Goal: Information Seeking & Learning: Check status

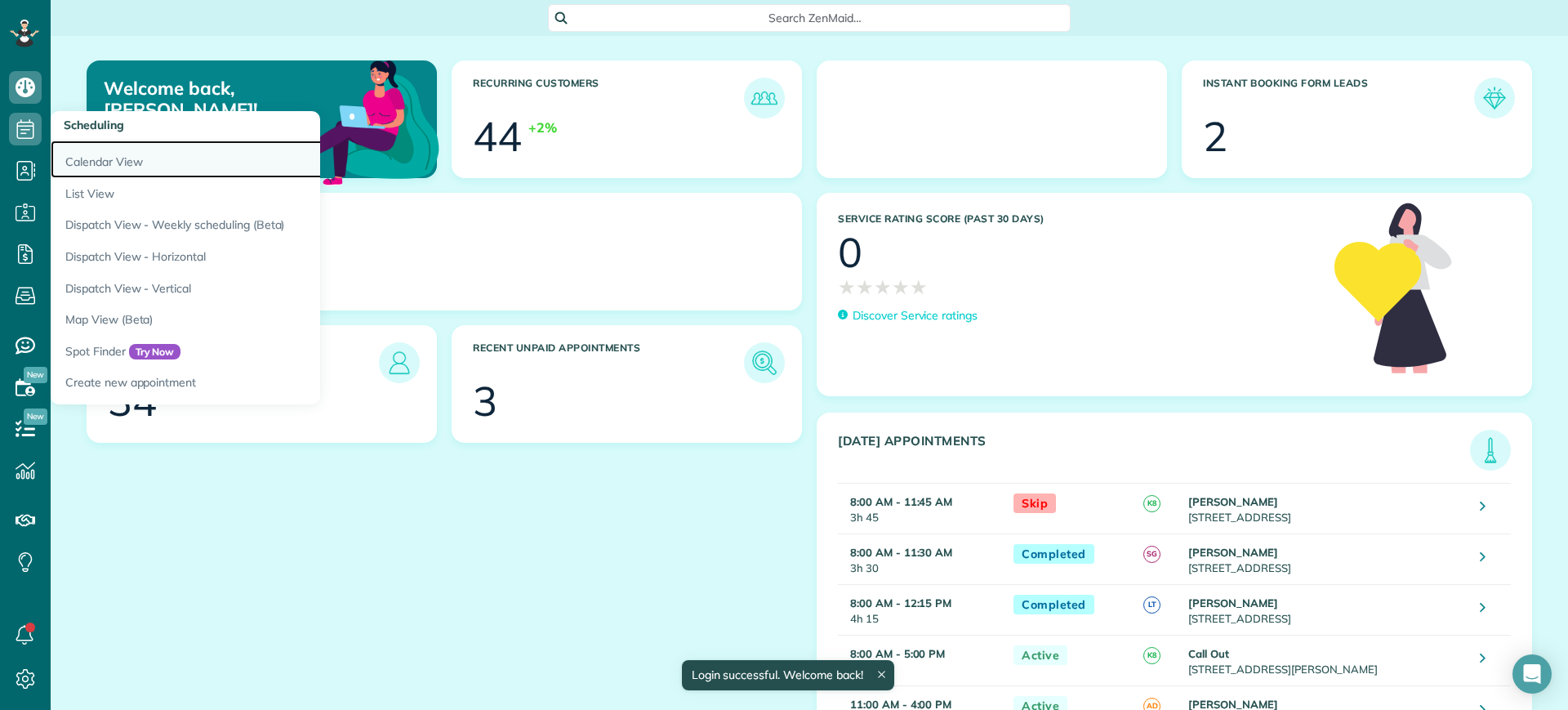
click at [102, 157] on link "Calendar View" at bounding box center [255, 159] width 408 height 37
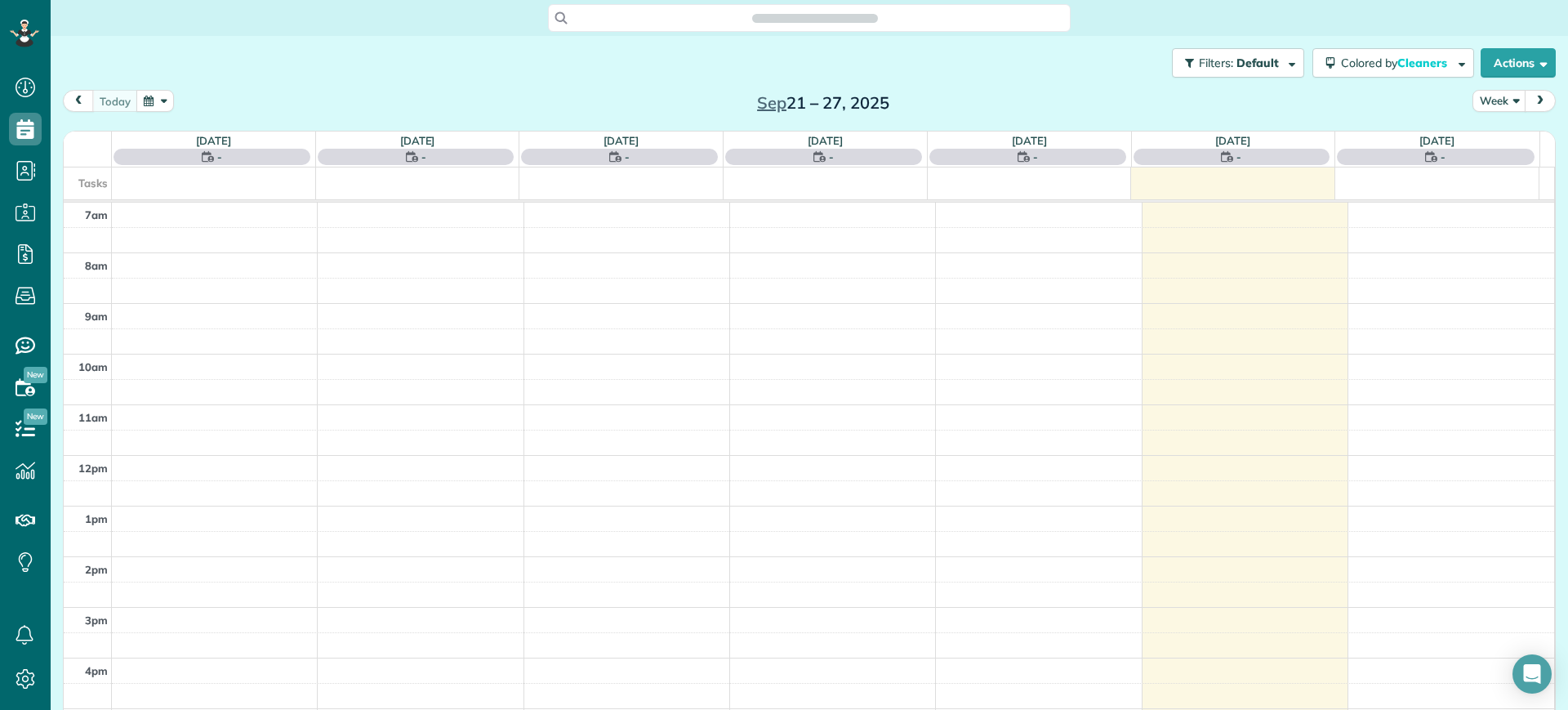
scroll to position [8, 8]
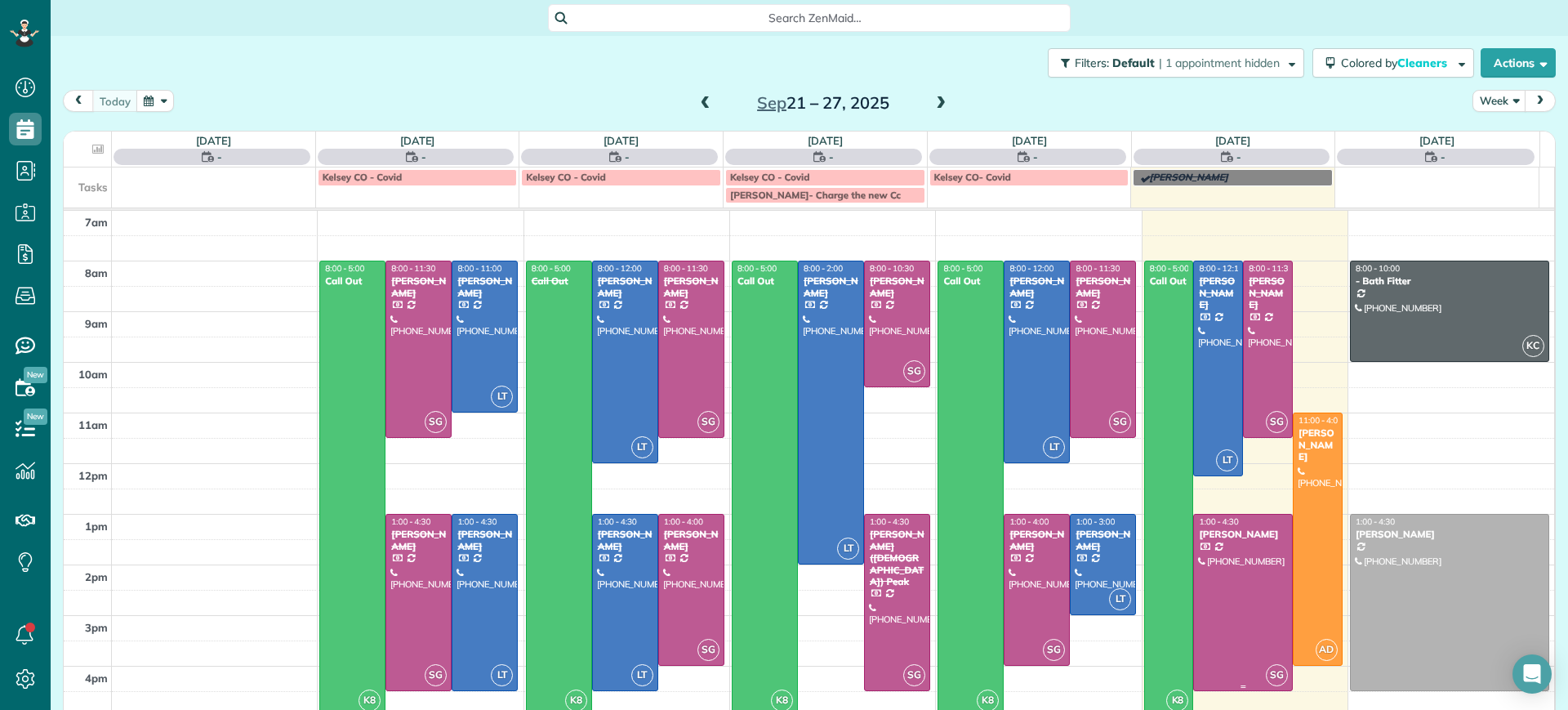
click at [1193, 571] on div at bounding box center [1242, 603] width 98 height 176
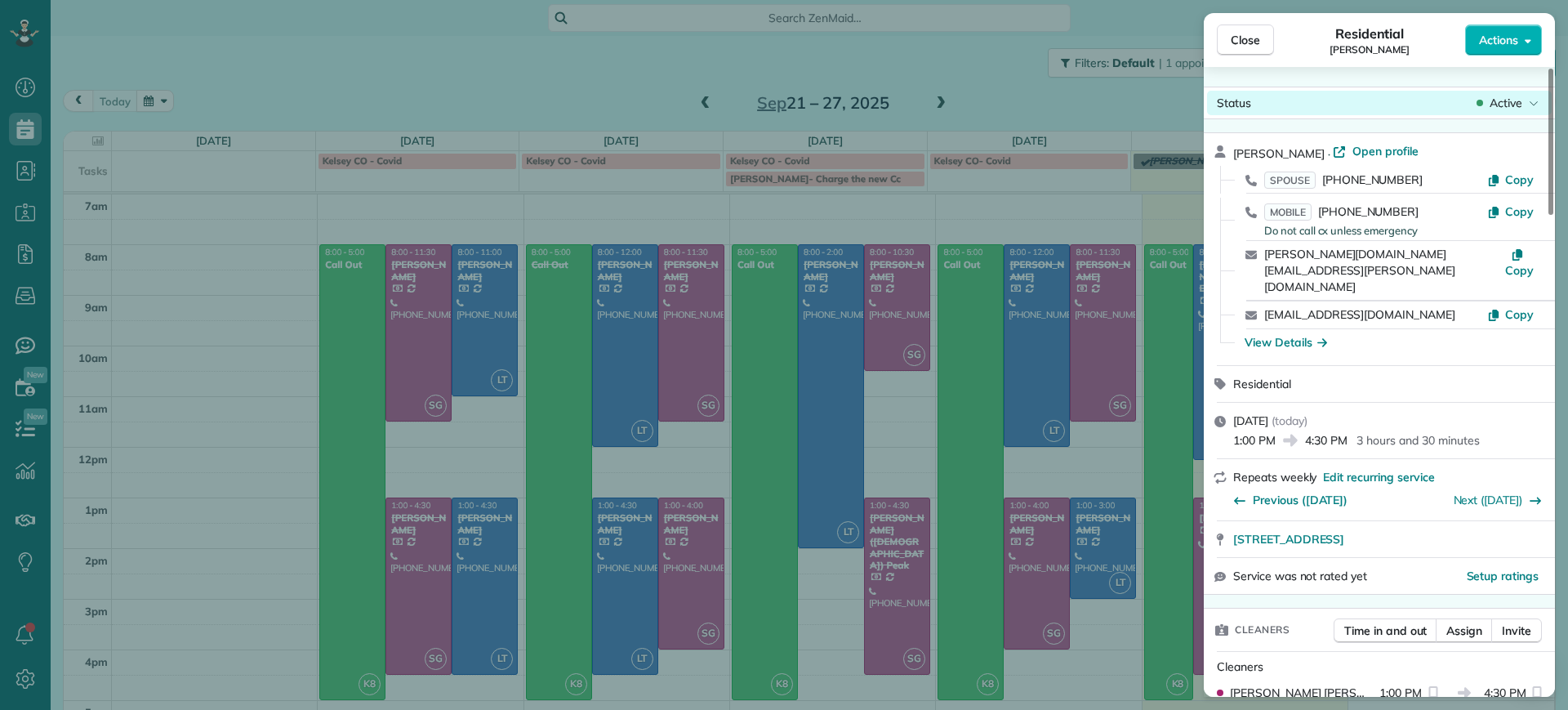
click at [1519, 98] on span "Active" at bounding box center [1505, 102] width 33 height 16
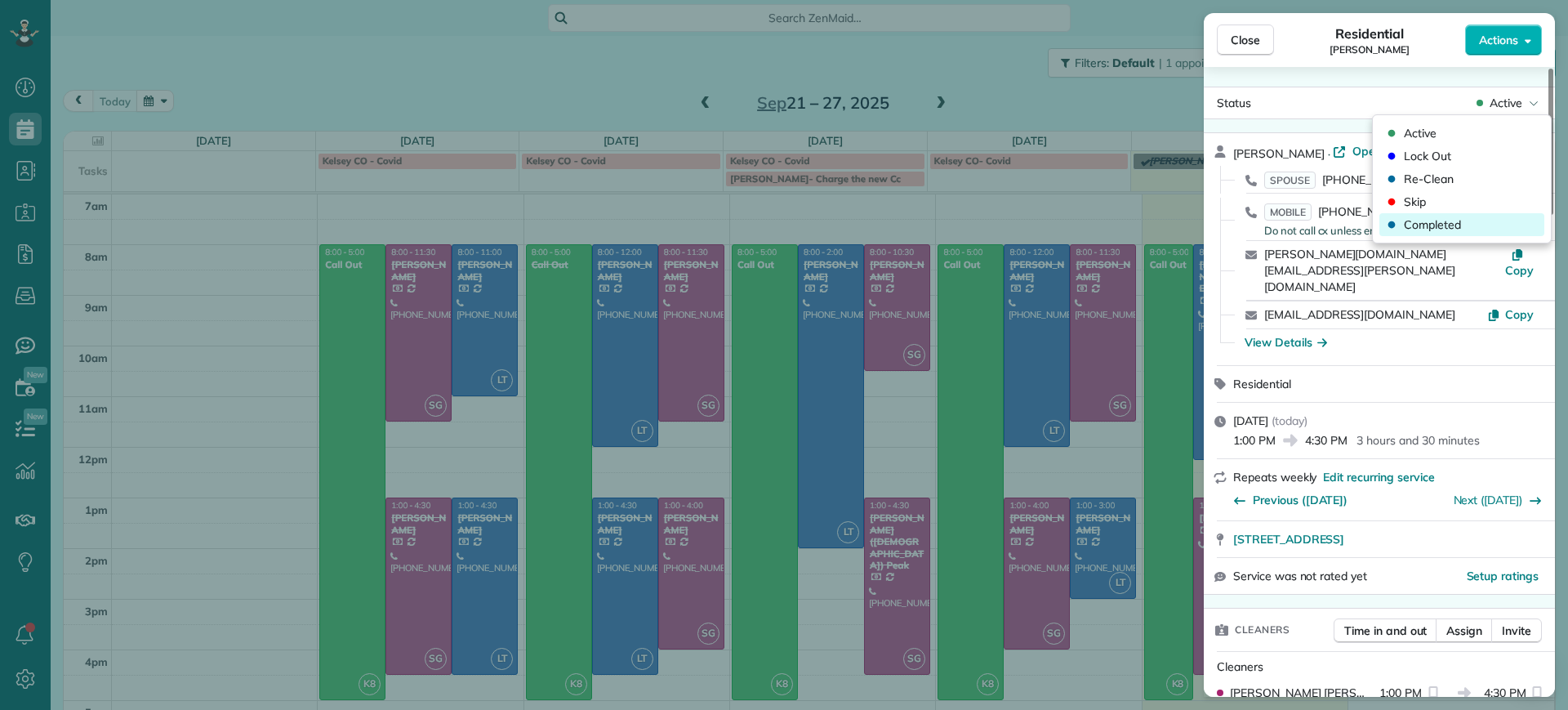
click at [1454, 223] on span "Completed" at bounding box center [1472, 224] width 137 height 16
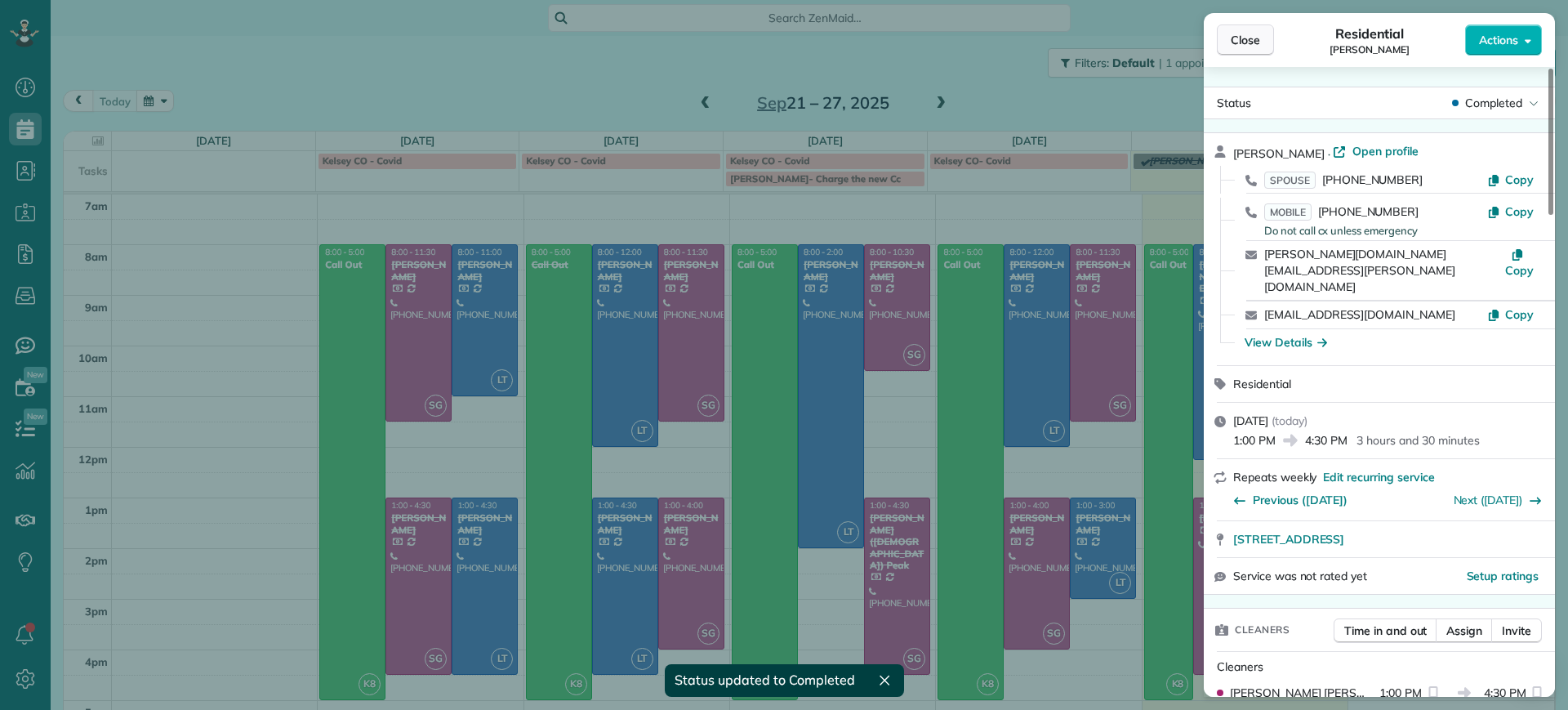
click at [1250, 35] on span "Close" at bounding box center [1245, 40] width 30 height 16
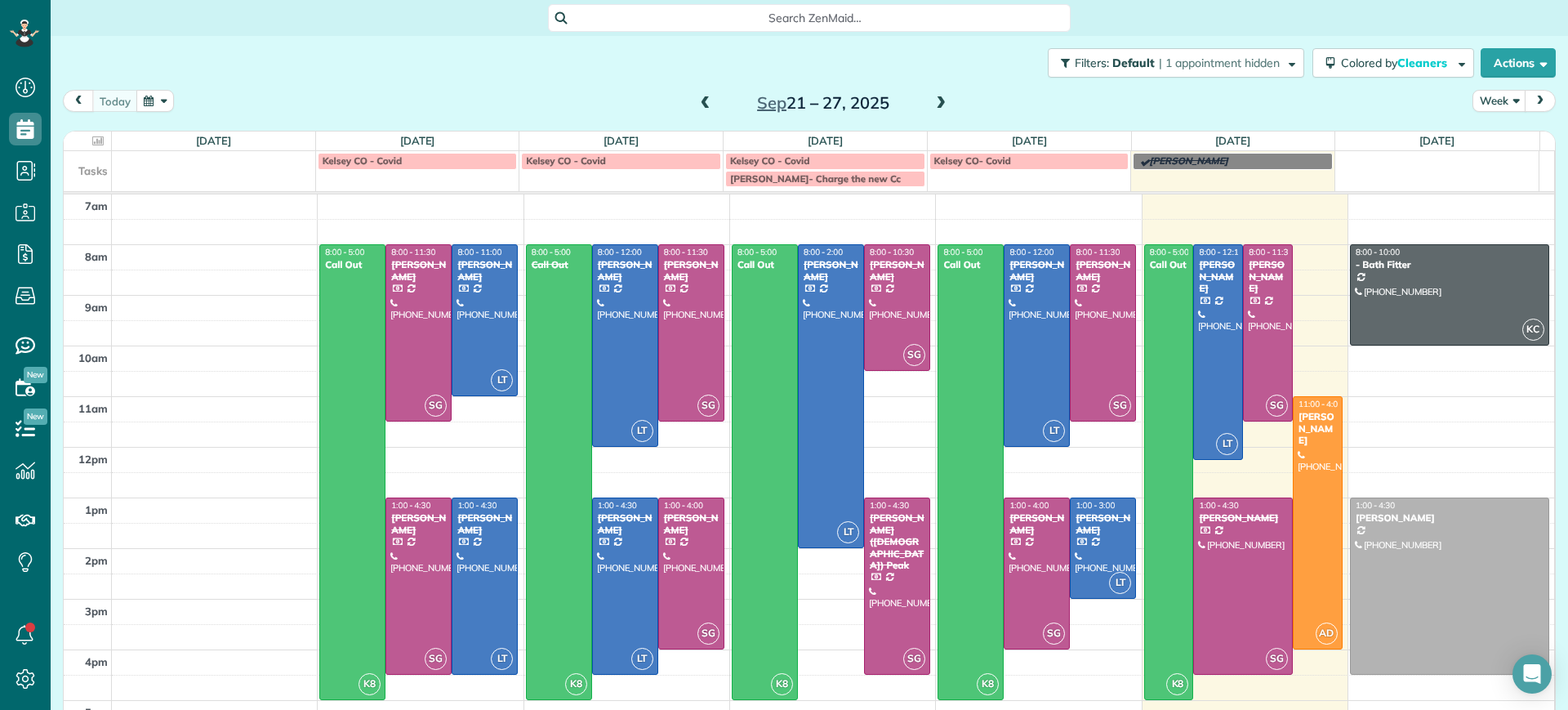
click at [932, 100] on span at bounding box center [940, 103] width 18 height 14
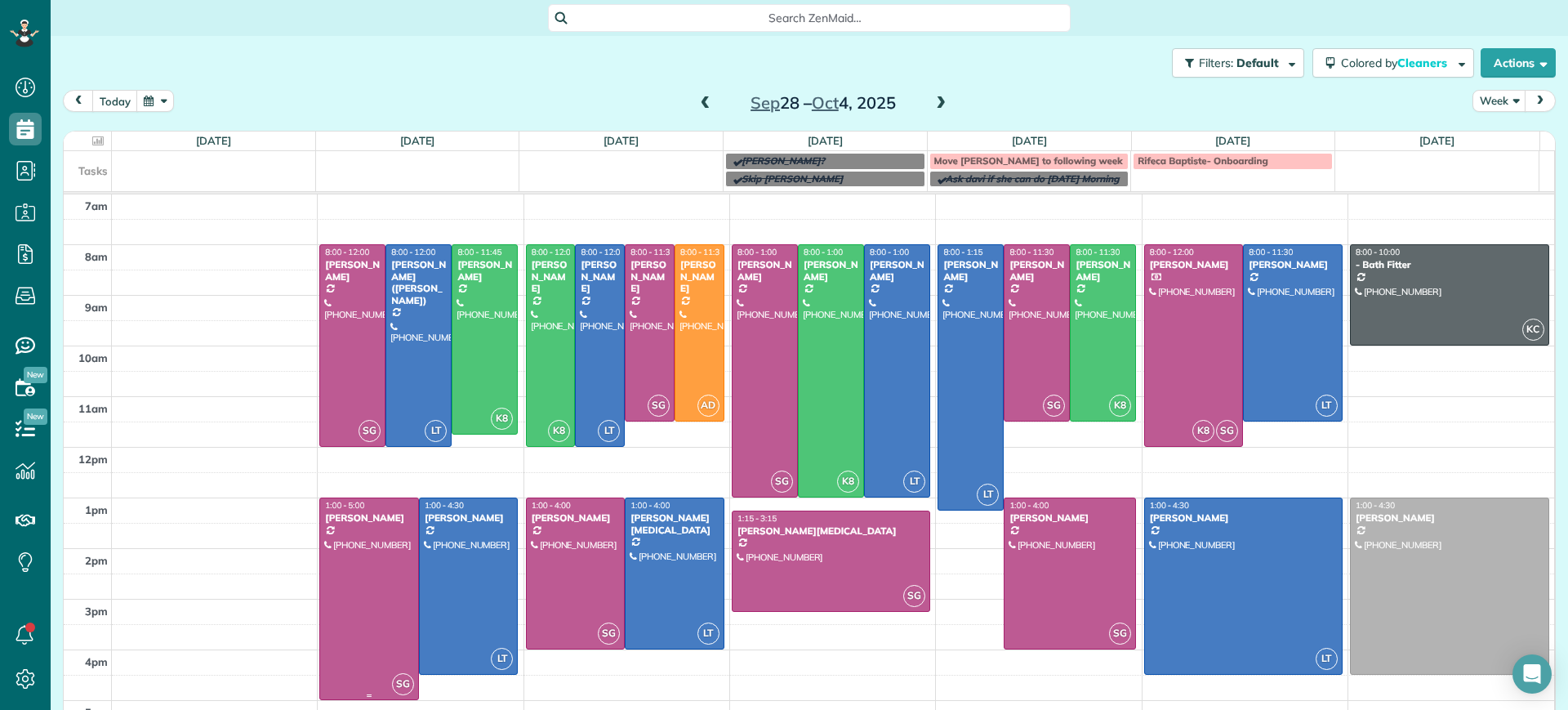
click at [398, 592] on div at bounding box center [369, 598] width 98 height 201
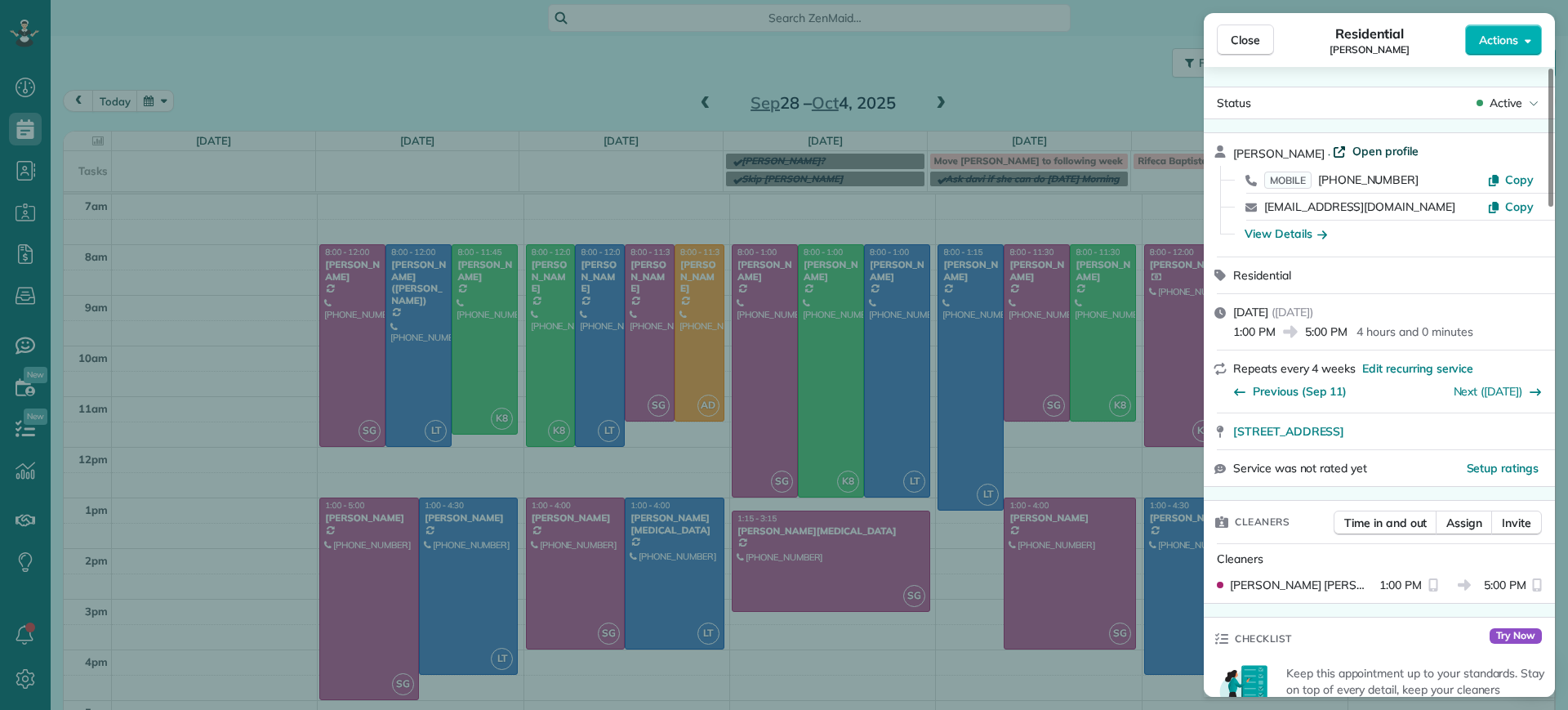
click at [1357, 147] on span "Open profile" at bounding box center [1385, 151] width 66 height 16
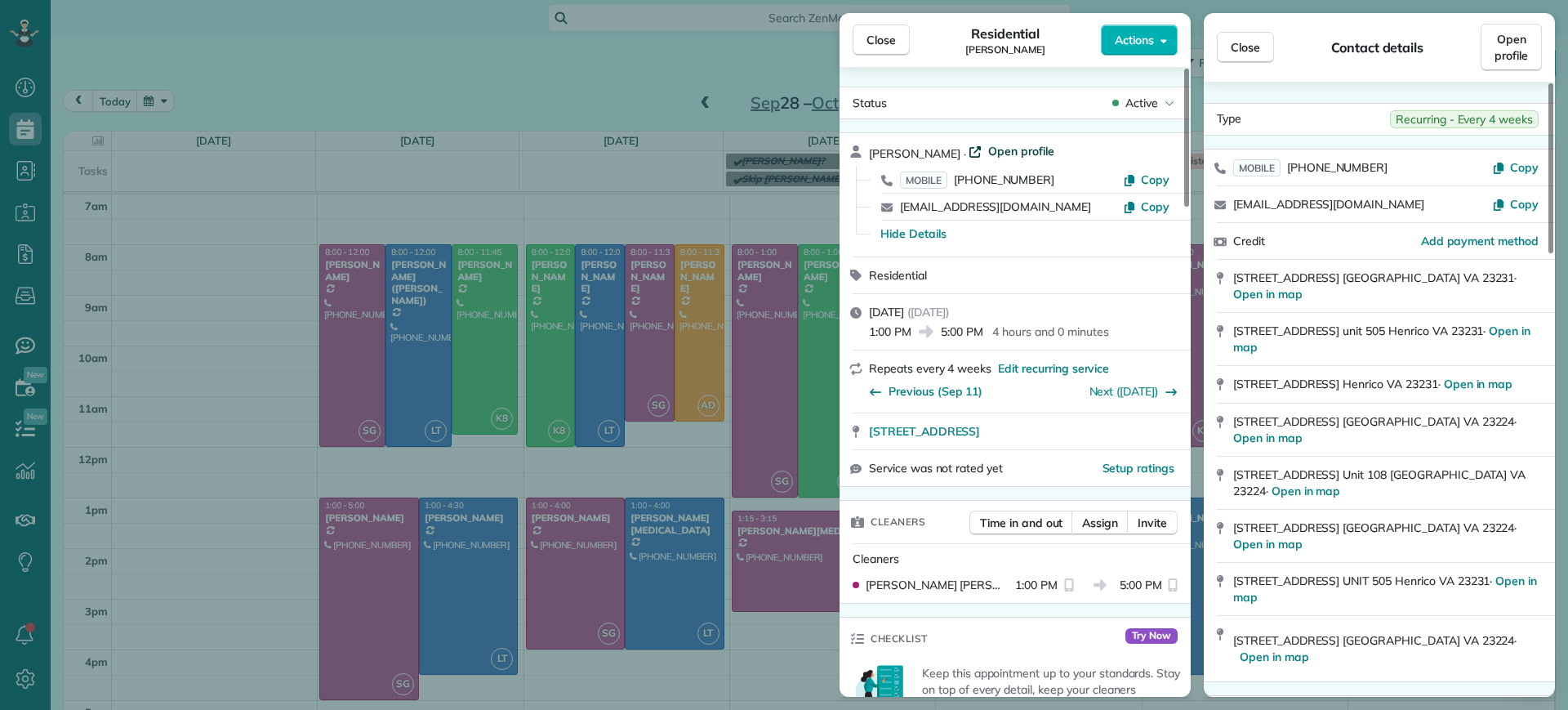
click at [1018, 149] on span "Open profile" at bounding box center [1021, 151] width 66 height 16
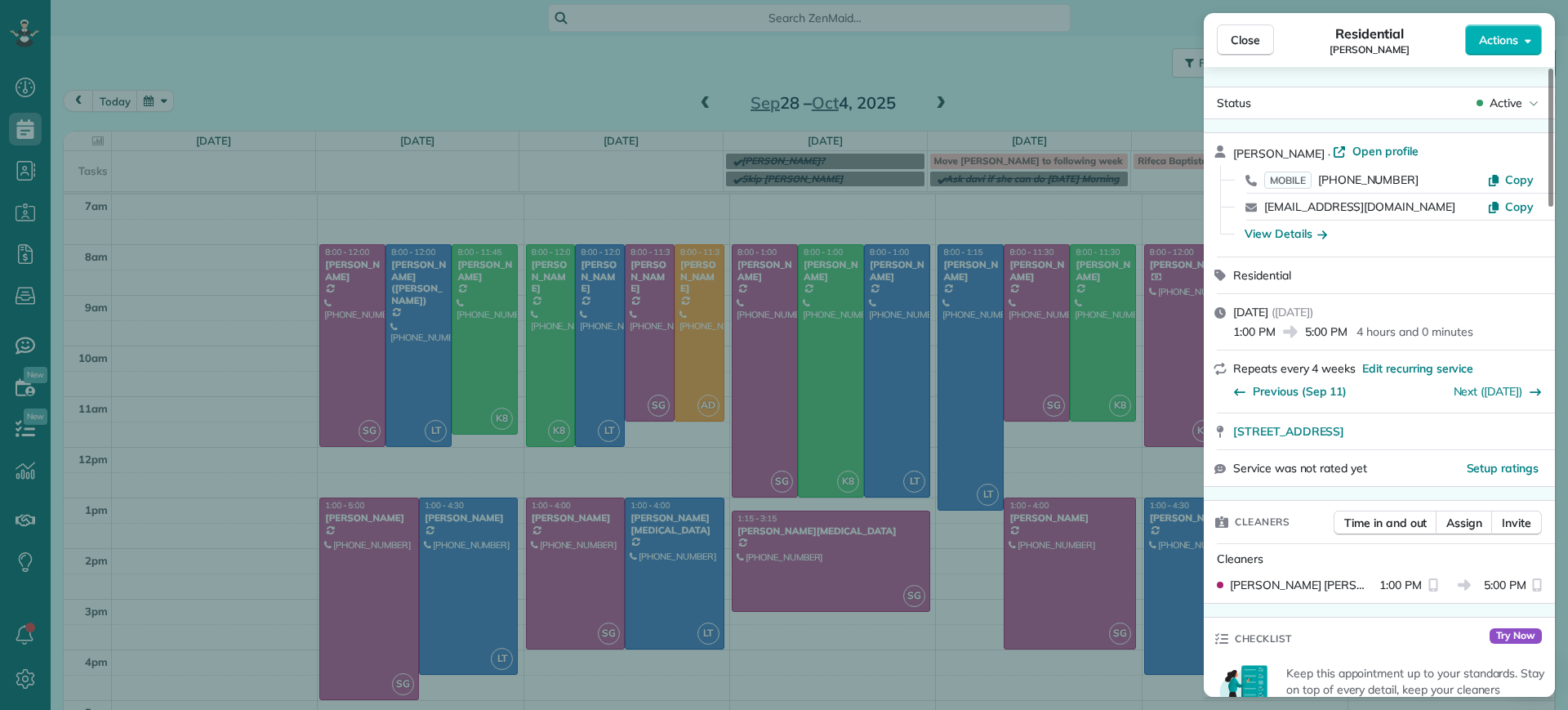
click at [975, 95] on div "Close Residential Sarah Craig Actions Status Active Sarah Craig · Open profile …" at bounding box center [784, 355] width 1568 height 710
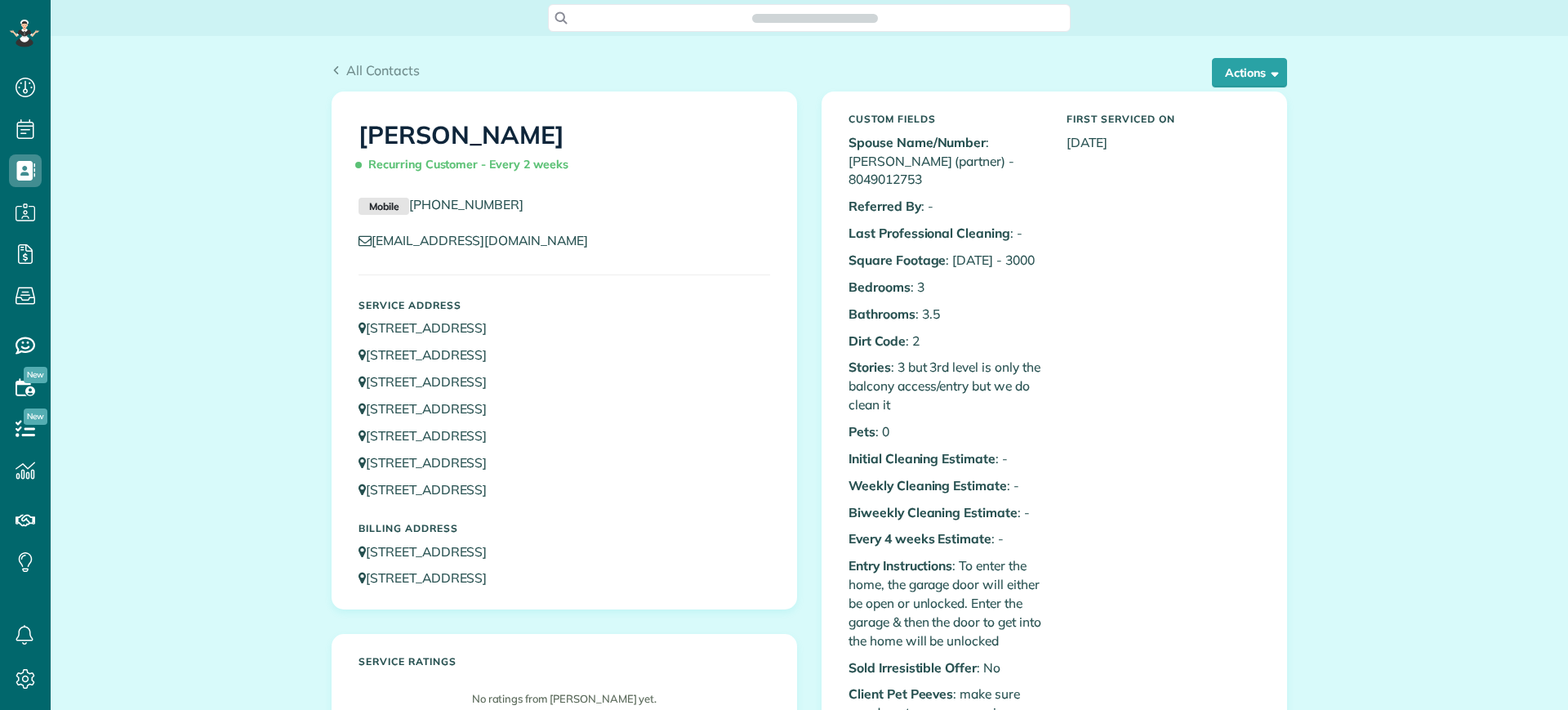
scroll to position [8, 8]
click at [1263, 78] on button "Actions" at bounding box center [1249, 73] width 75 height 30
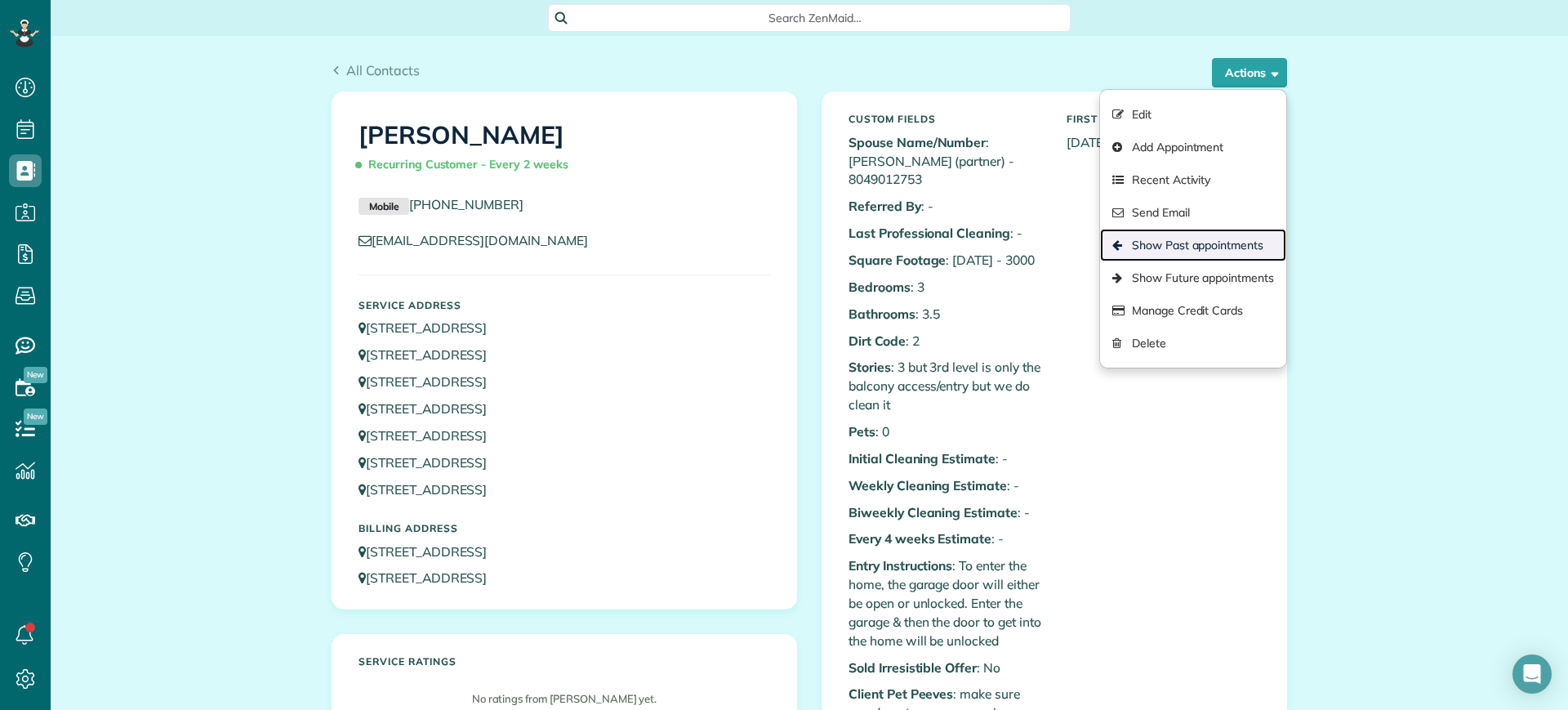
click at [1246, 229] on link "Show Past appointments" at bounding box center [1192, 245] width 186 height 33
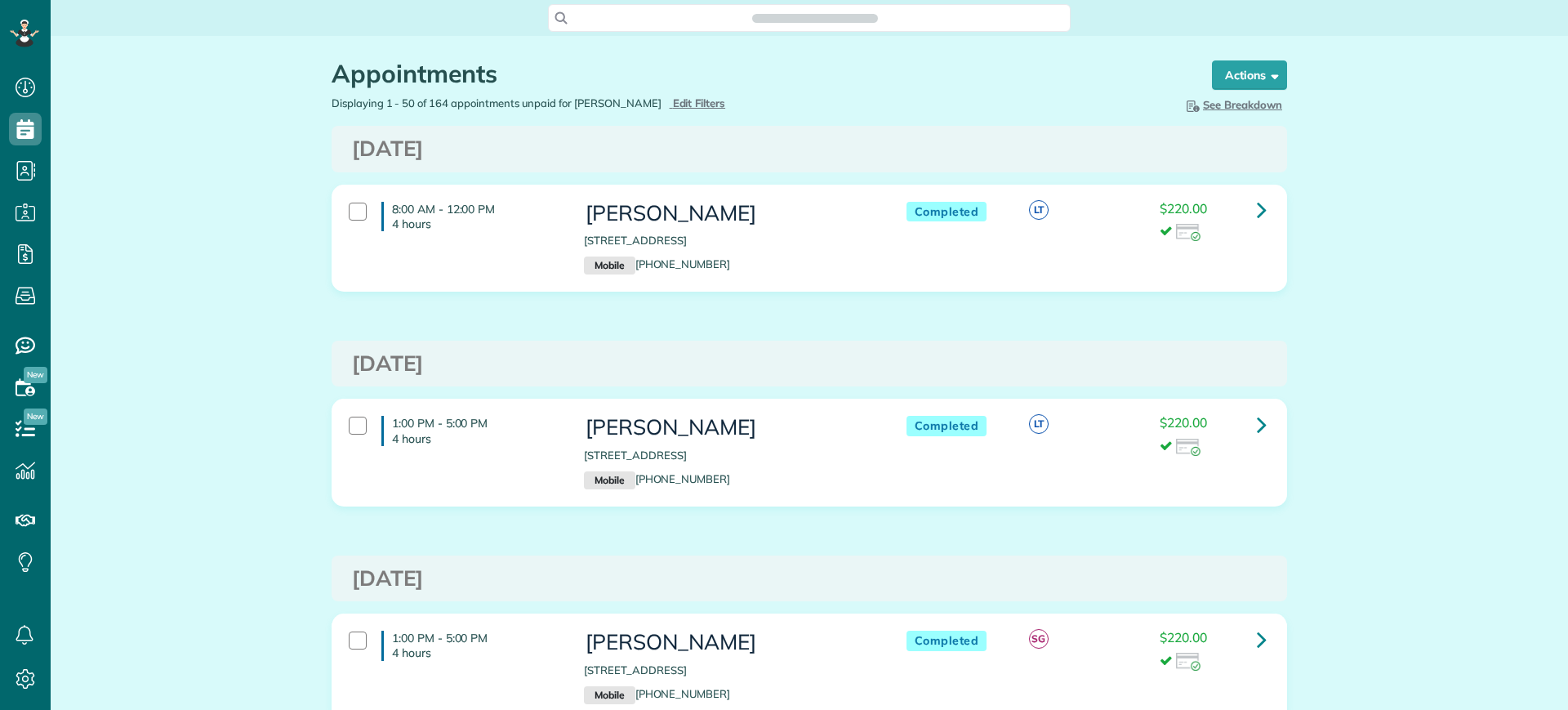
scroll to position [8, 8]
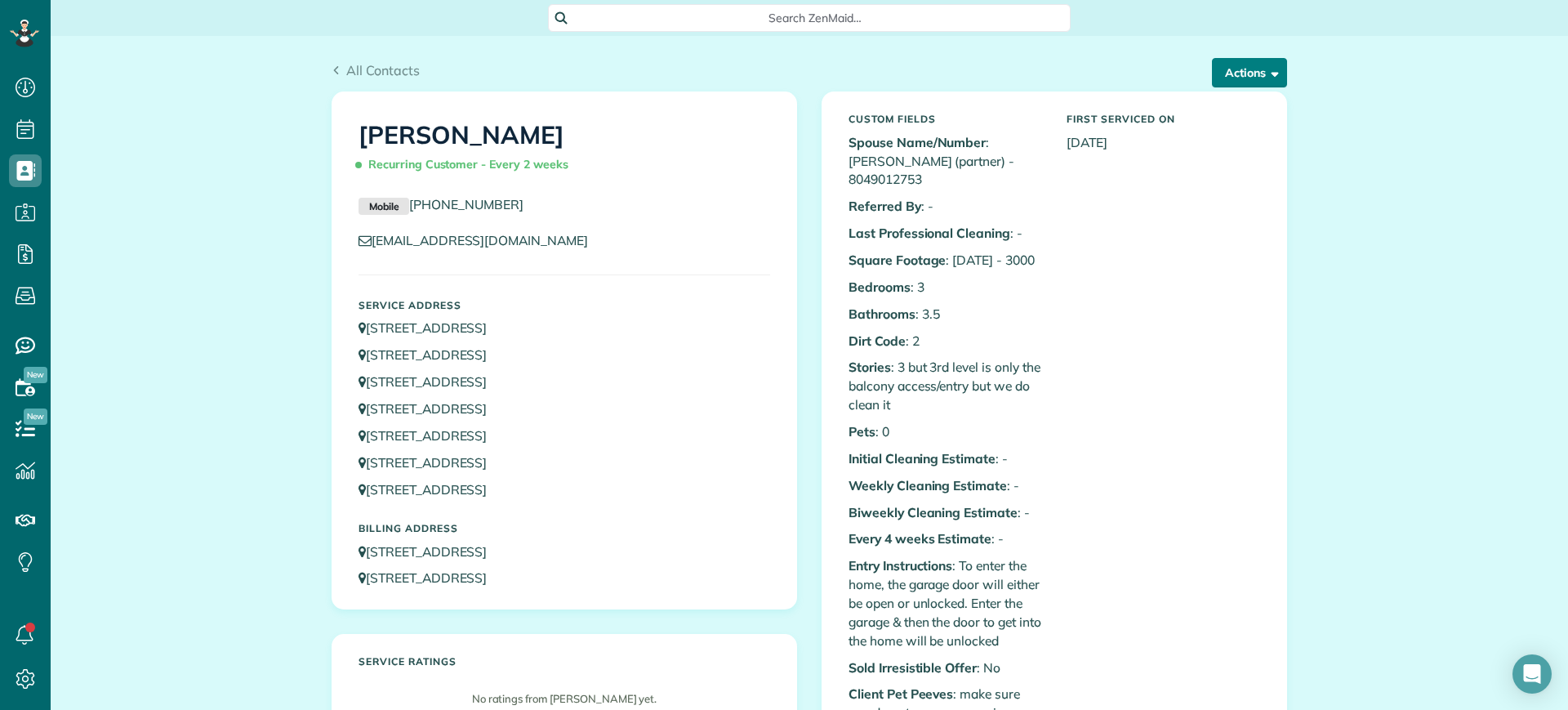
click at [1236, 80] on button "Actions" at bounding box center [1249, 73] width 75 height 30
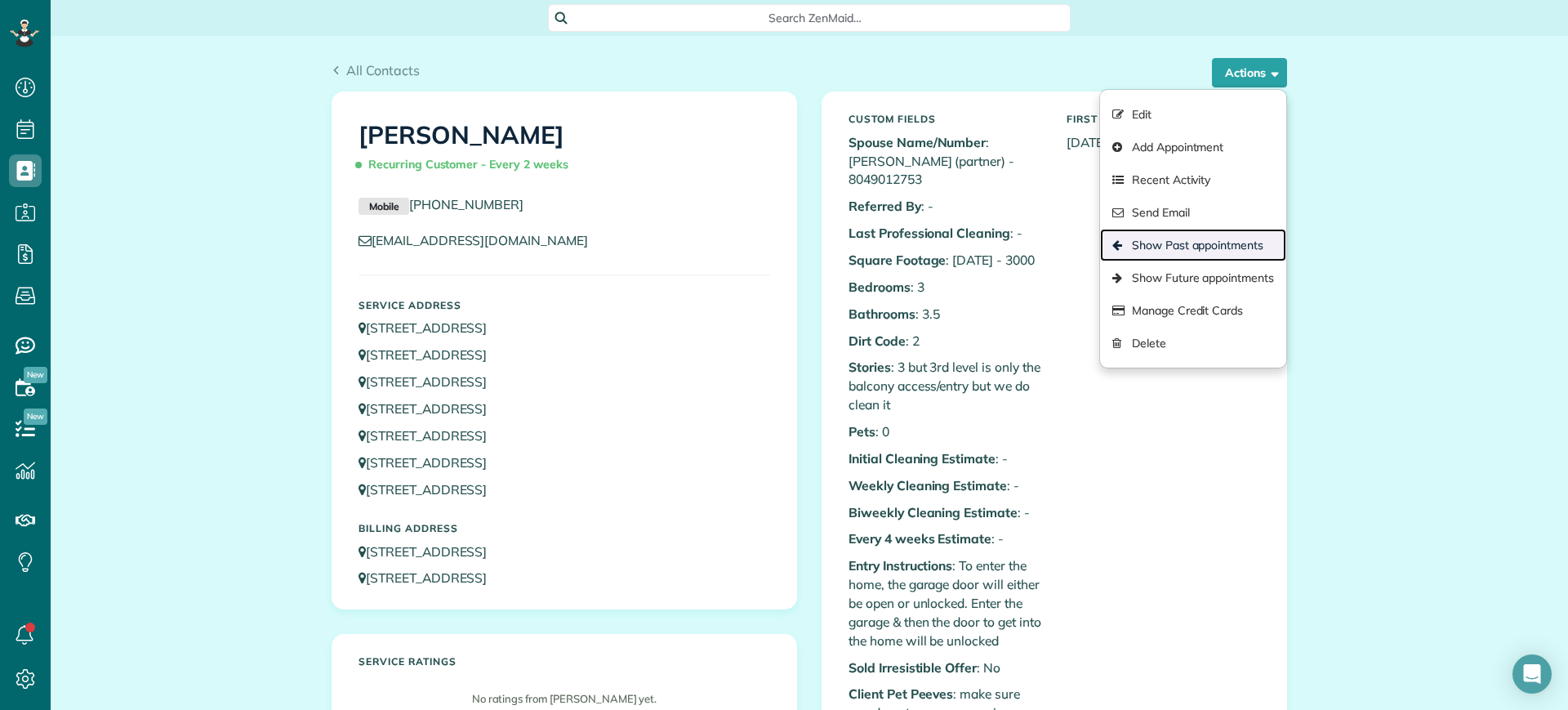
click at [1192, 240] on link "Show Past appointments" at bounding box center [1192, 245] width 186 height 33
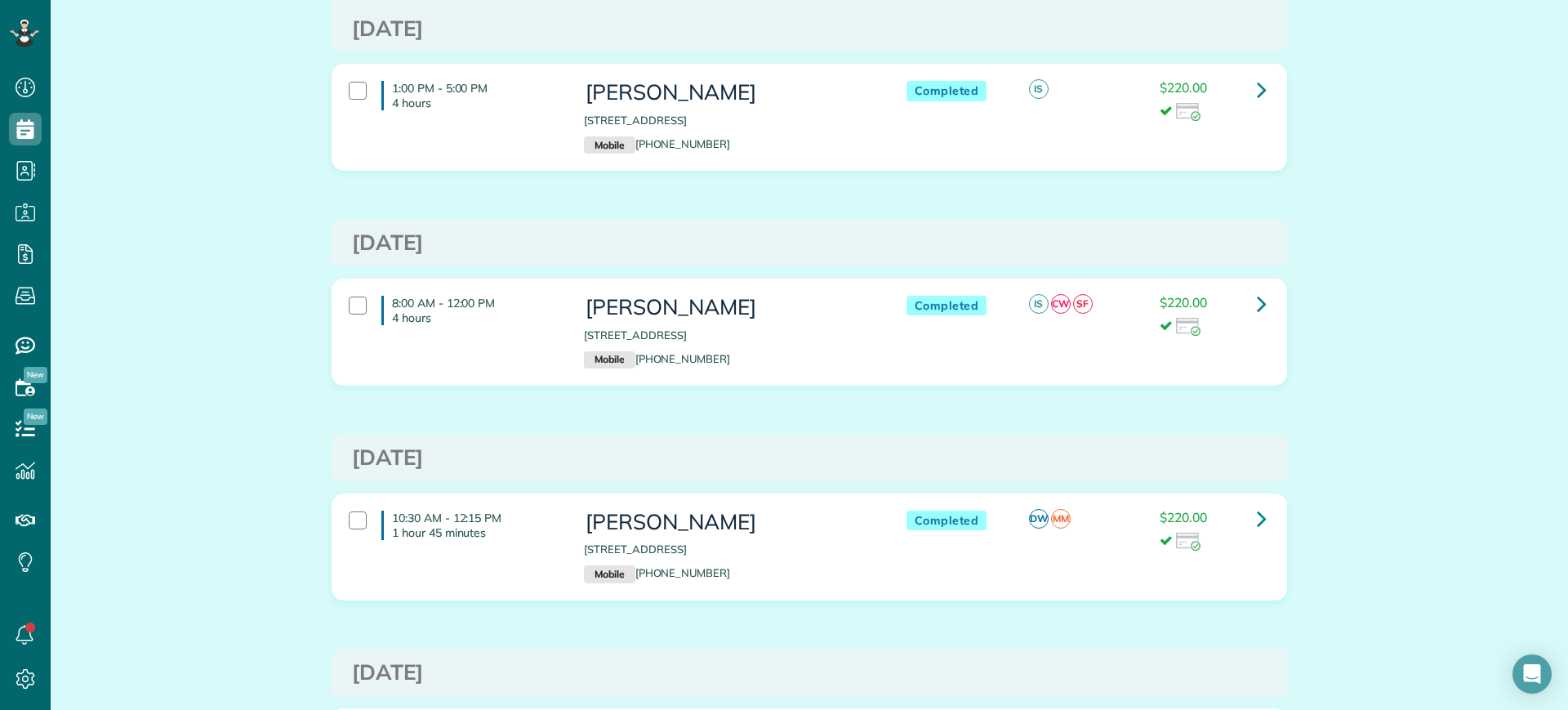
scroll to position [3575, 0]
